Goal: Task Accomplishment & Management: Use online tool/utility

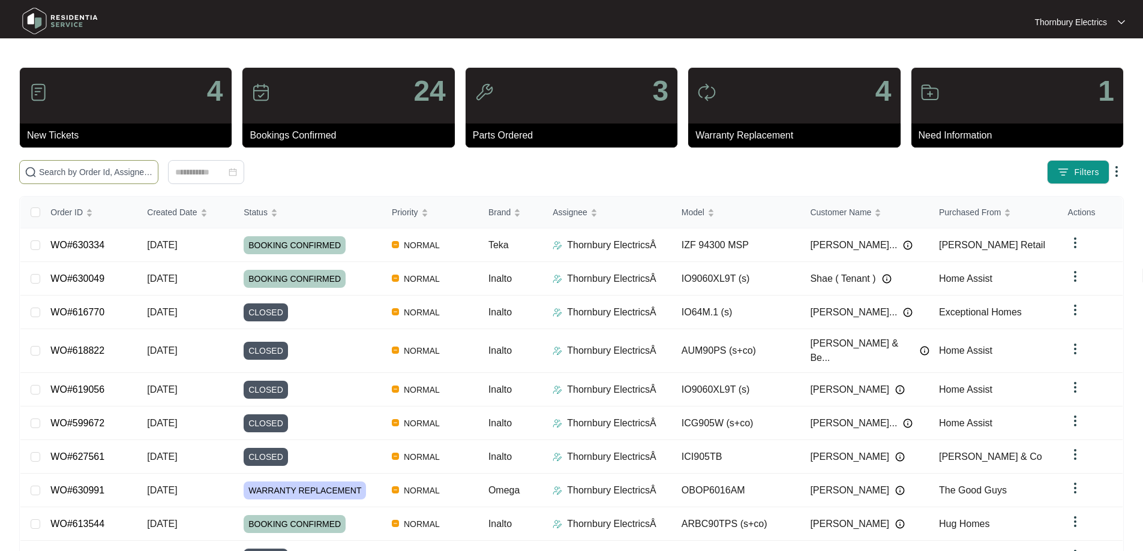
click at [158, 179] on span at bounding box center [88, 172] width 139 height 24
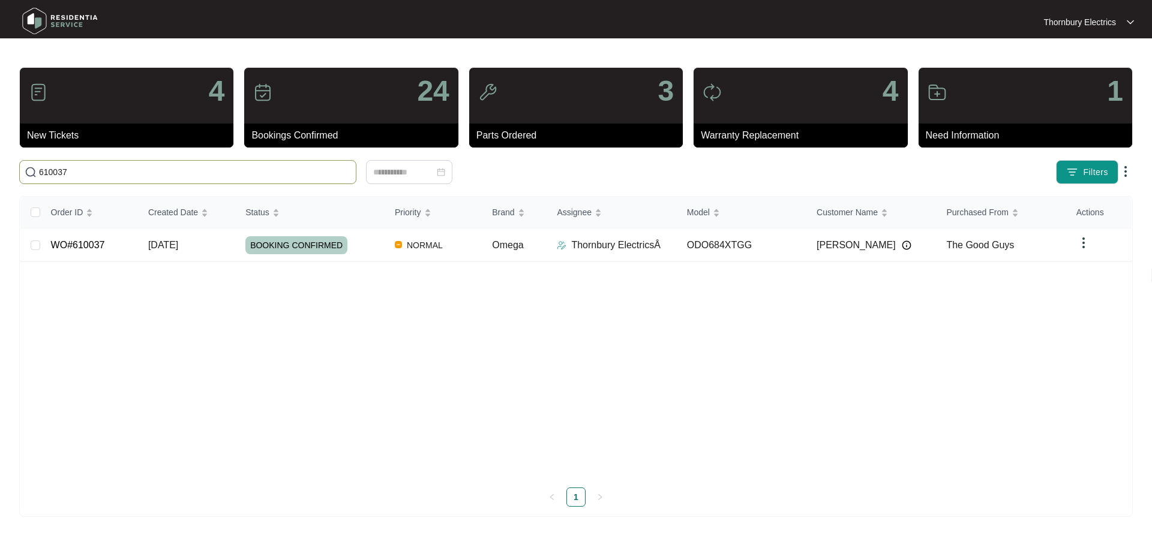
type input "610037"
click at [298, 251] on span "BOOKING CONFIRMED" at bounding box center [296, 245] width 102 height 18
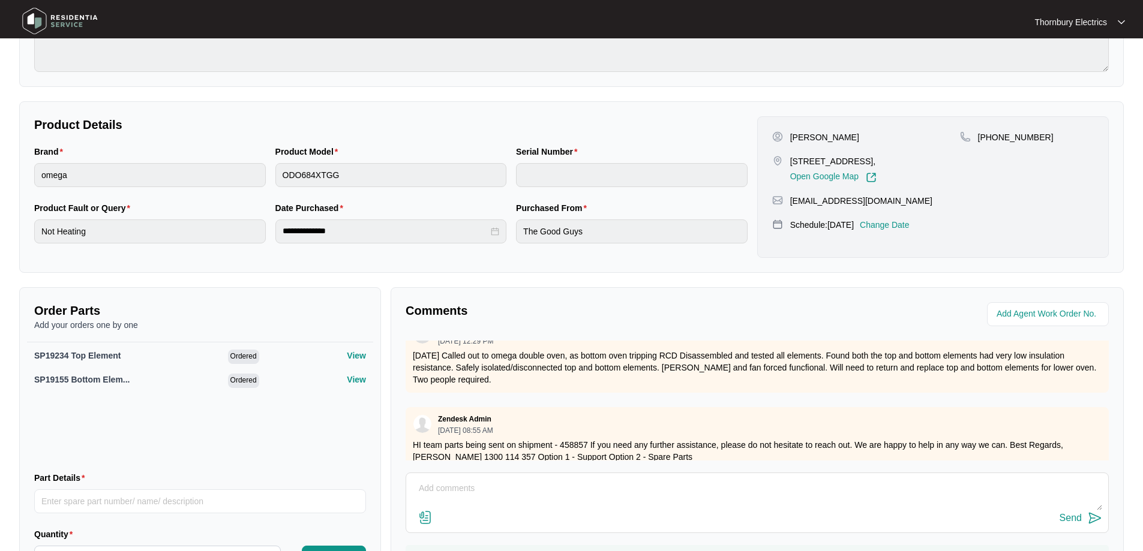
scroll to position [312, 0]
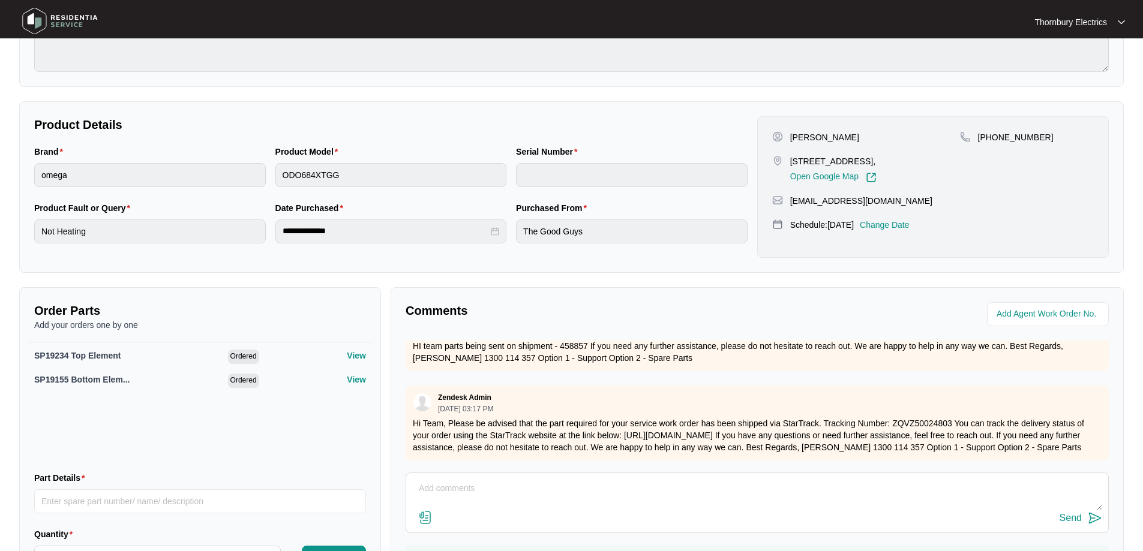
click at [502, 488] on textarea at bounding box center [757, 494] width 690 height 31
paste textarea "SP19155"
type textarea "Parts came in, but the bottom element (SP19155) was missing from the box, can y…"
click at [1084, 525] on button "Send" at bounding box center [1081, 519] width 43 height 16
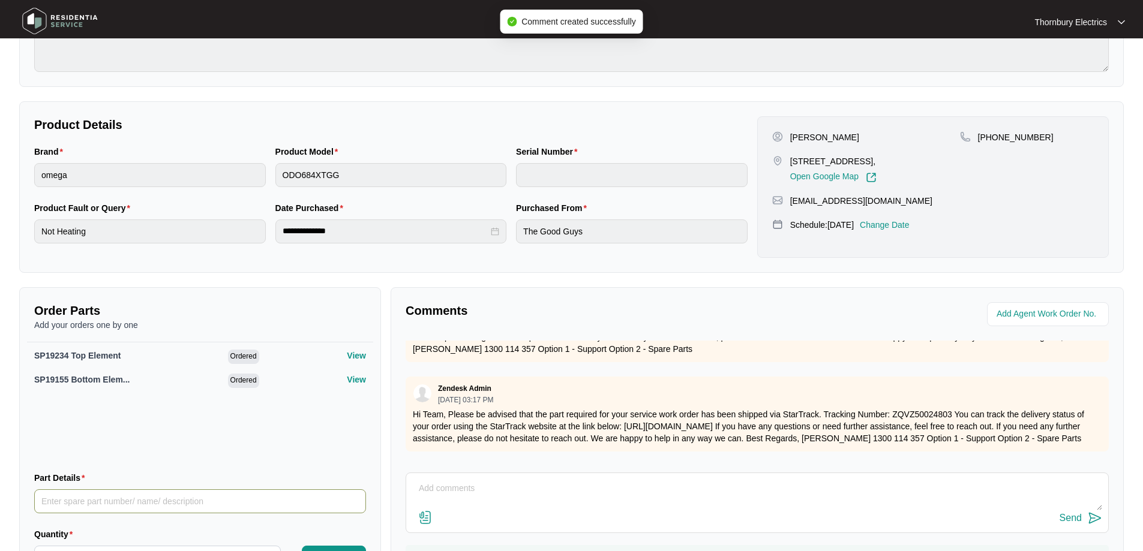
click at [102, 502] on input "Part Details" at bounding box center [200, 502] width 332 height 24
paste input "SP19155"
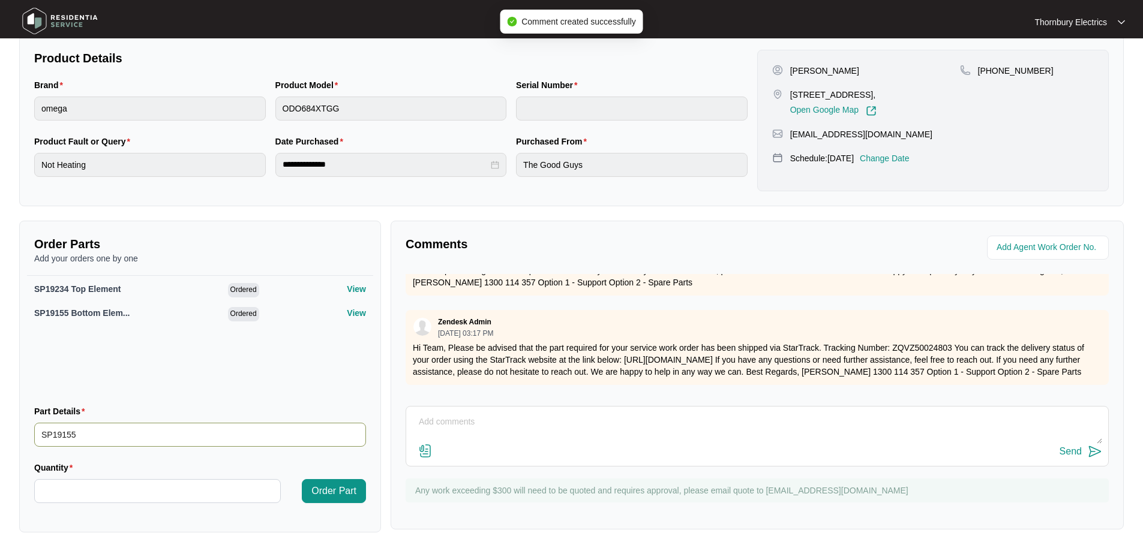
scroll to position [247, 0]
type input "SP19155 bottom element"
click at [145, 484] on input "Quantity" at bounding box center [157, 490] width 245 height 23
type input "*"
click at [344, 492] on span "Order Part" at bounding box center [333, 491] width 45 height 14
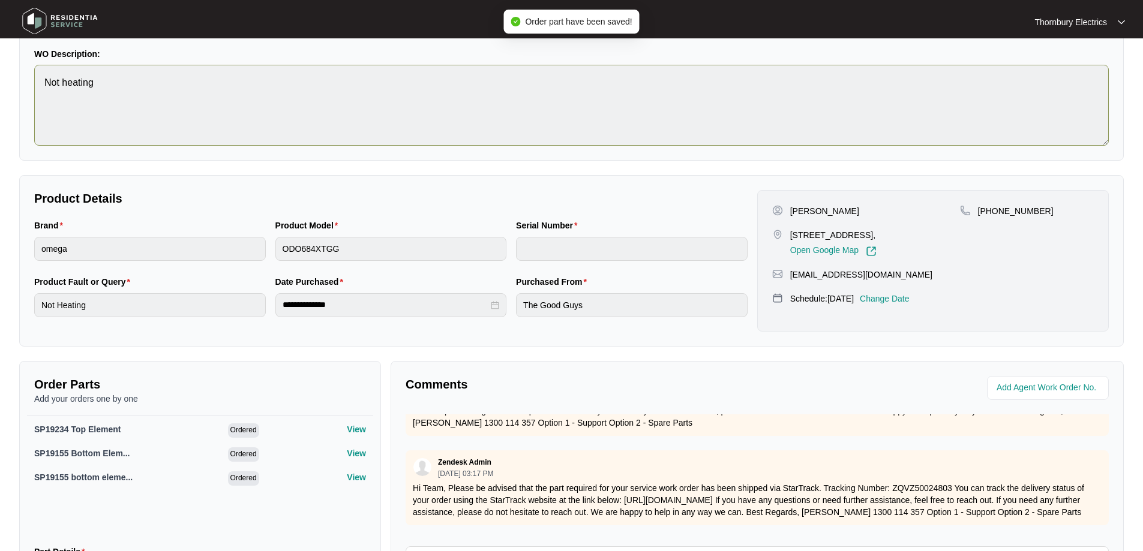
scroll to position [0, 0]
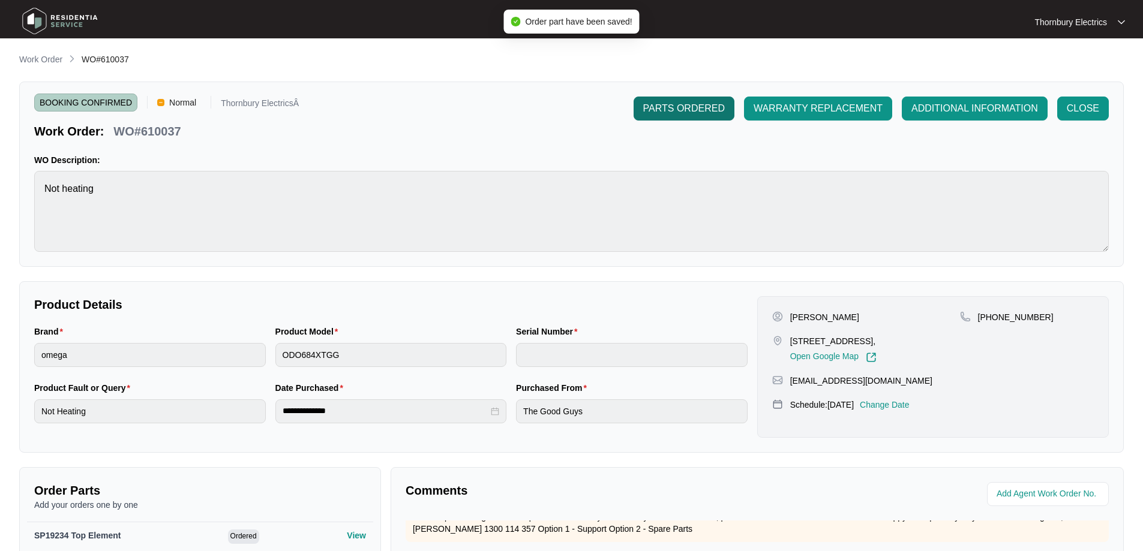
click at [694, 103] on span "PARTS ORDERED" at bounding box center [684, 108] width 82 height 14
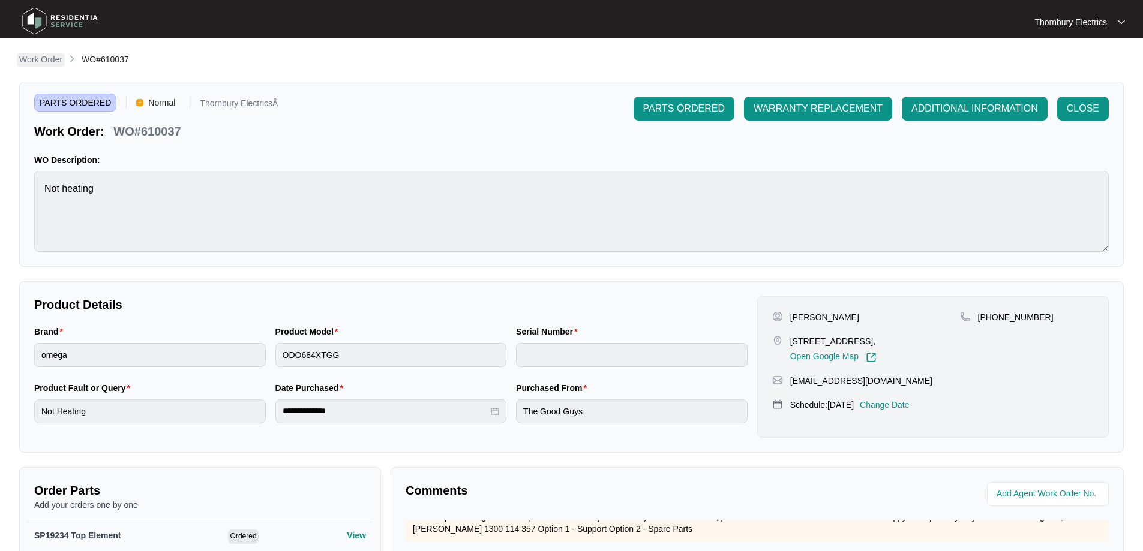
click at [41, 61] on p "Work Order" at bounding box center [40, 59] width 43 height 12
